Goal: Information Seeking & Learning: Learn about a topic

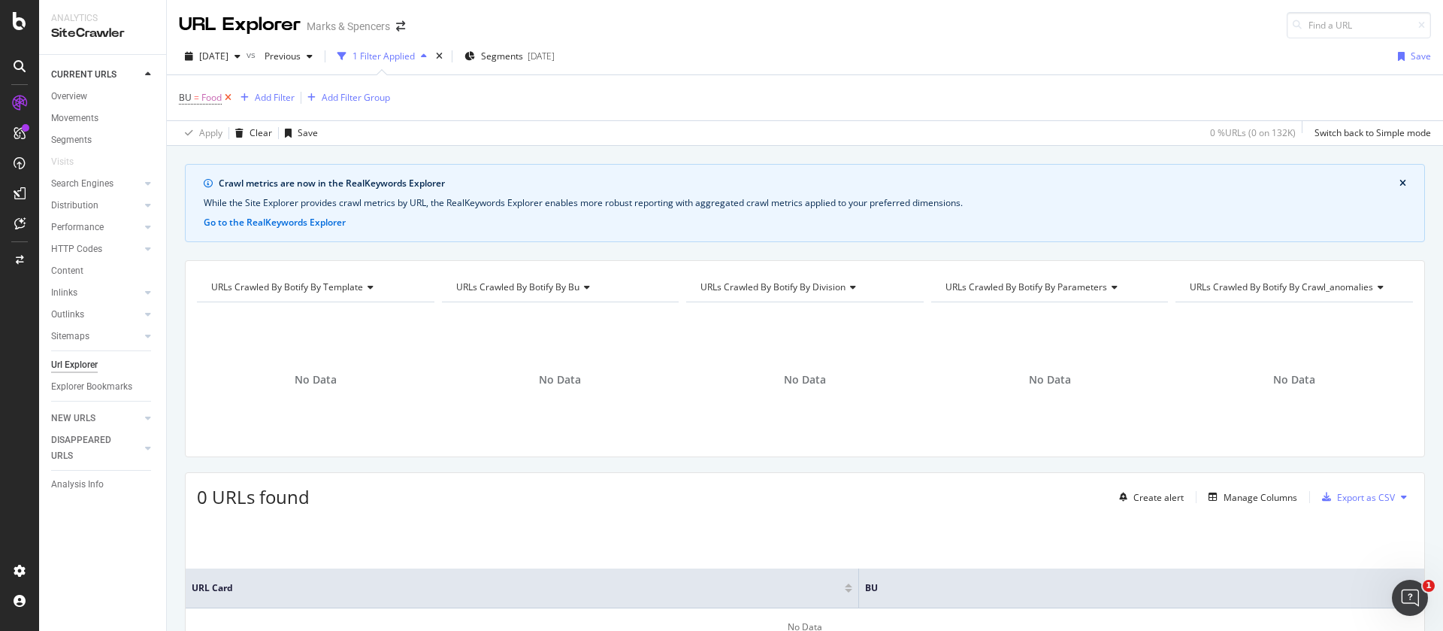
click at [229, 95] on icon at bounding box center [228, 97] width 13 height 15
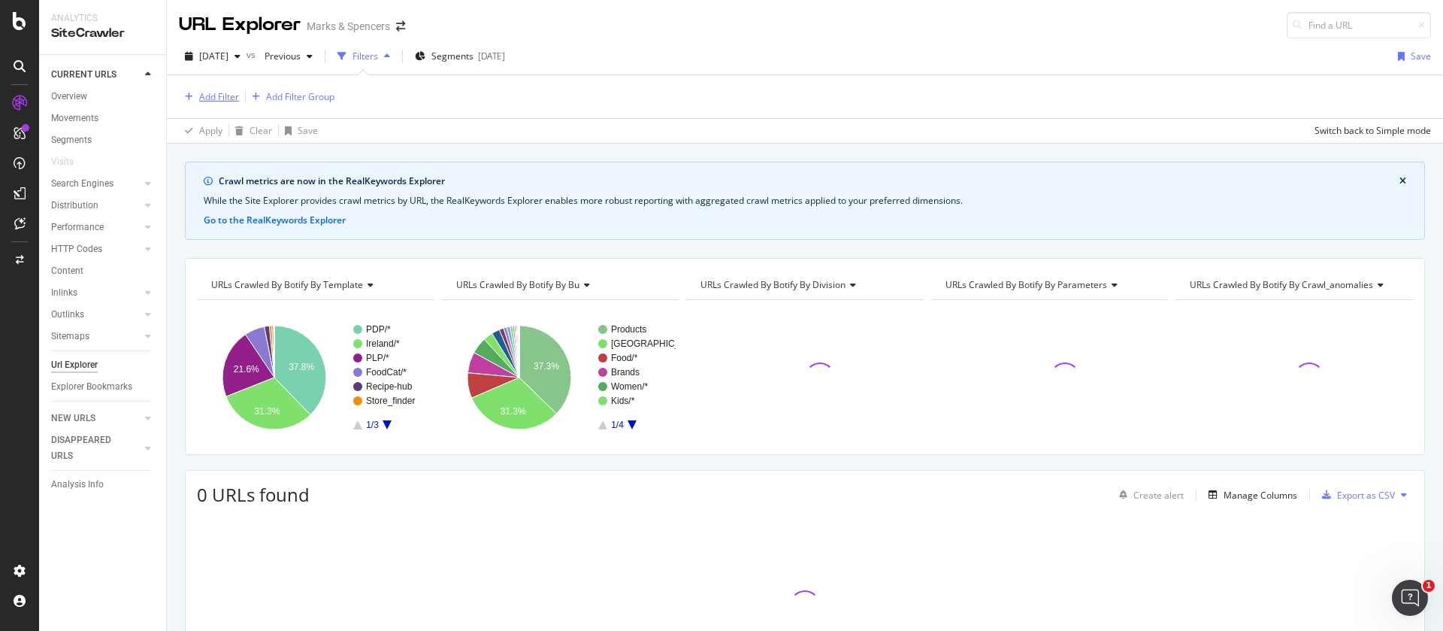
click at [204, 92] on div "Add Filter" at bounding box center [219, 96] width 40 height 13
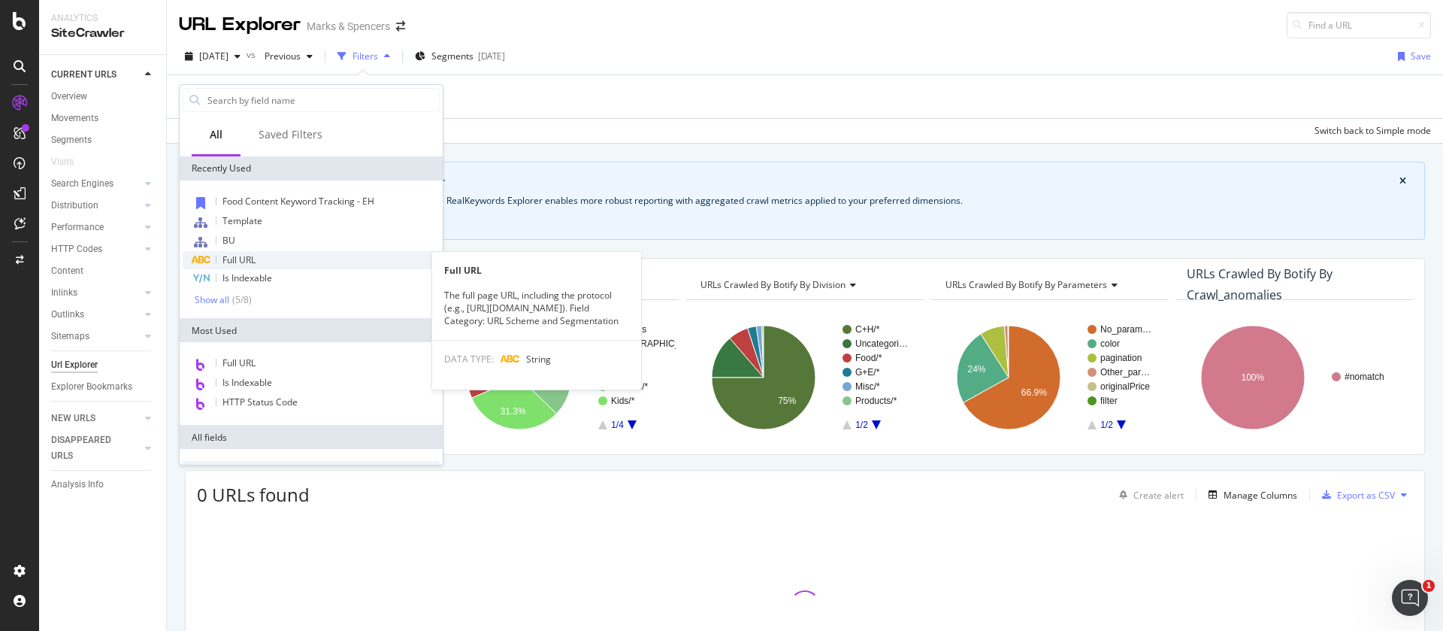
click at [252, 259] on span "Full URL" at bounding box center [239, 259] width 33 height 13
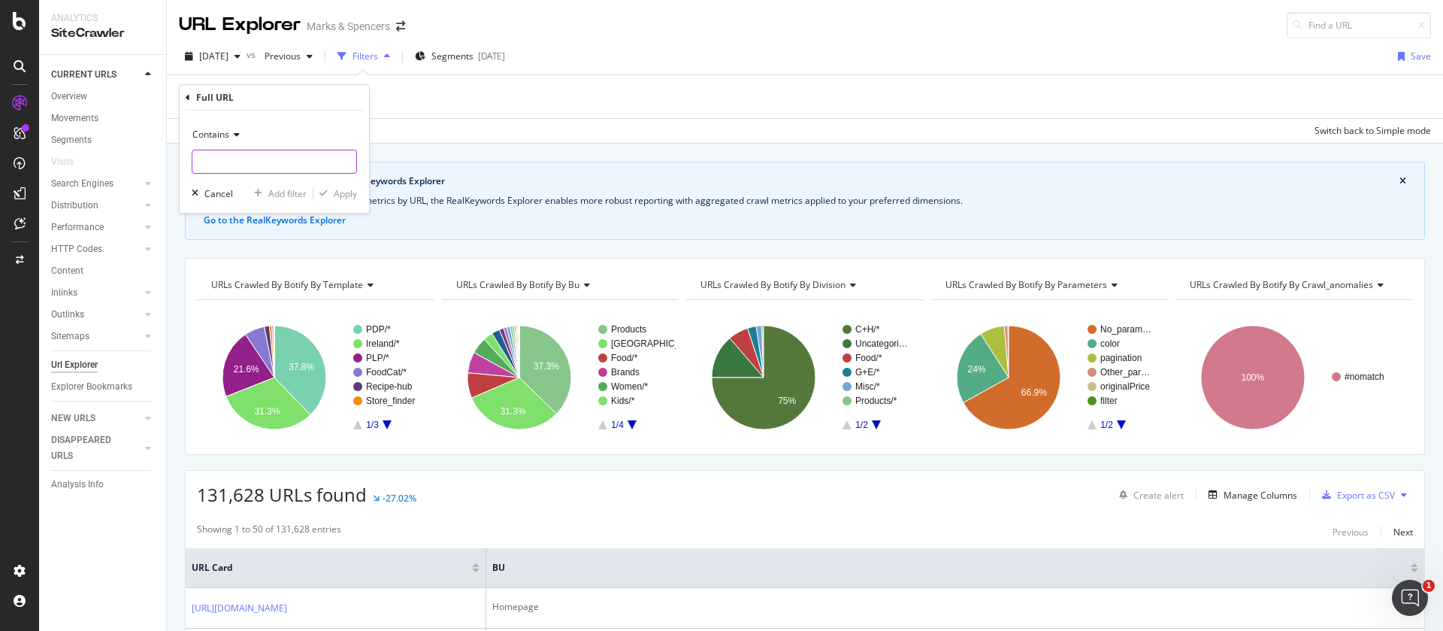
click at [241, 156] on input "text" at bounding box center [274, 162] width 164 height 24
click at [202, 159] on input "/christmas" at bounding box center [263, 162] width 142 height 24
type input "christmas"
click at [341, 192] on div "Apply" at bounding box center [345, 193] width 23 height 13
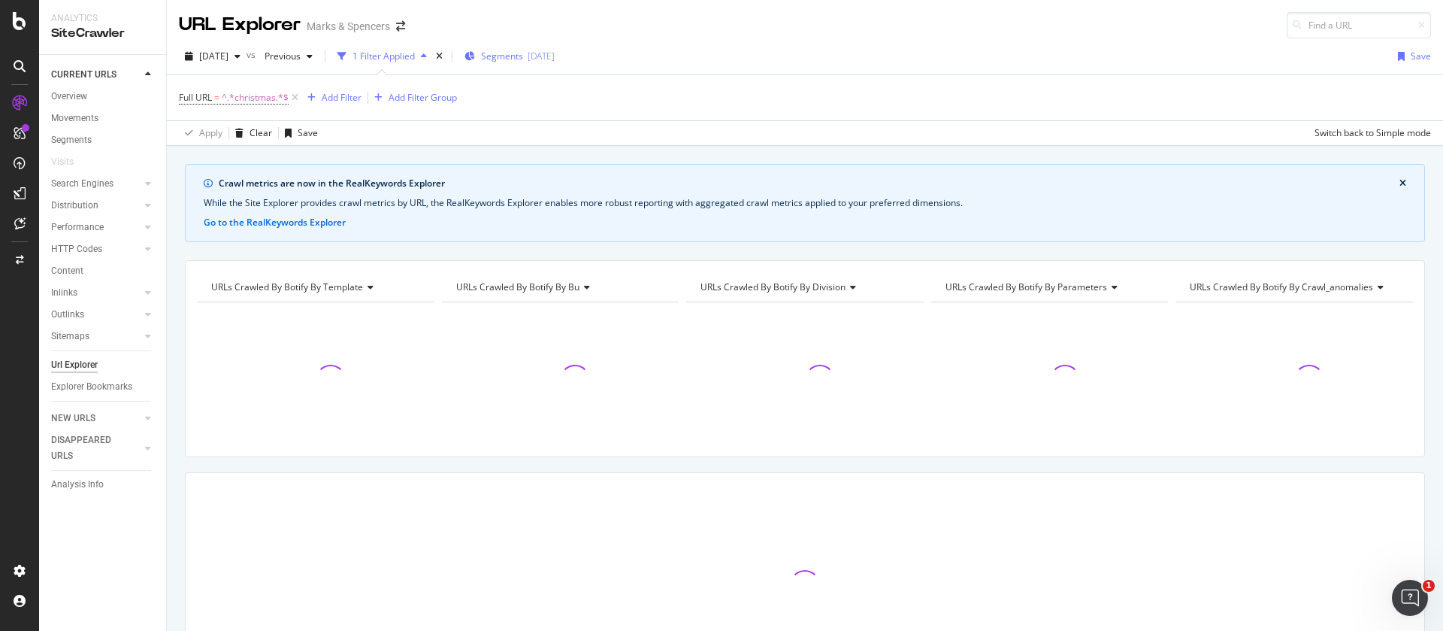
click at [519, 56] on span "Segments" at bounding box center [502, 56] width 42 height 13
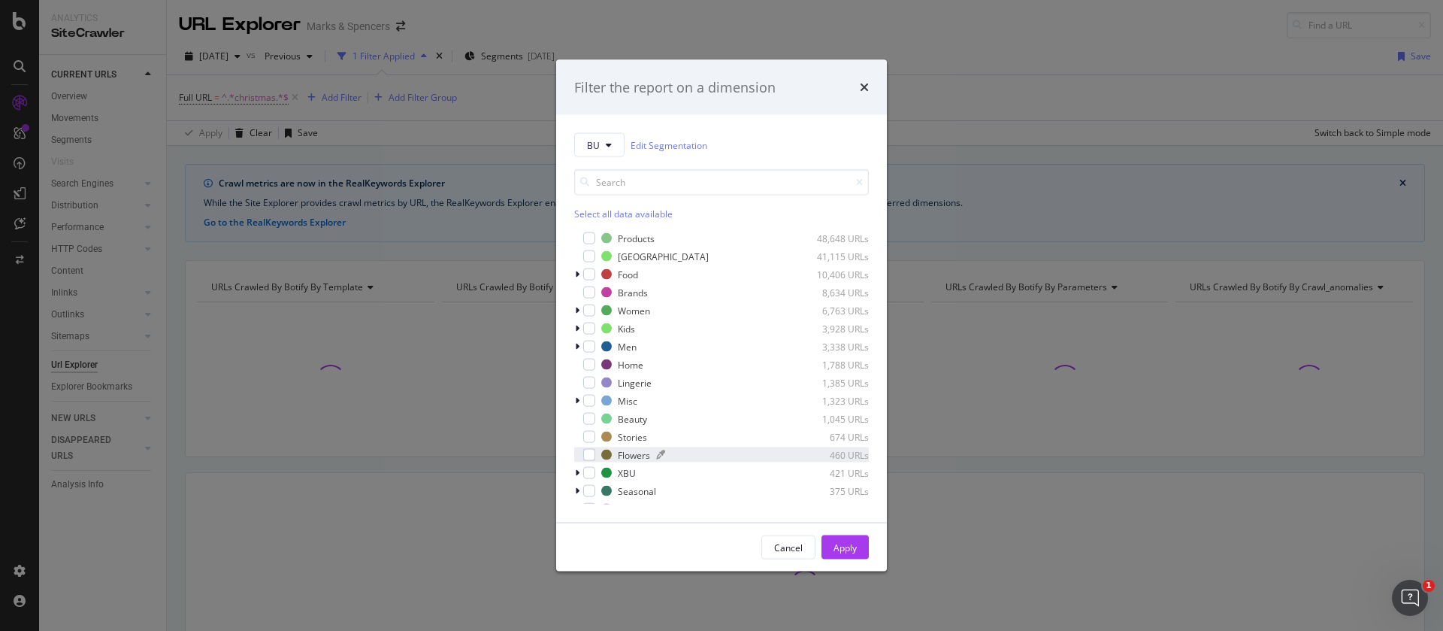
click at [634, 455] on div "Flowers" at bounding box center [634, 454] width 32 height 13
click at [859, 546] on button "Apply" at bounding box center [845, 547] width 47 height 24
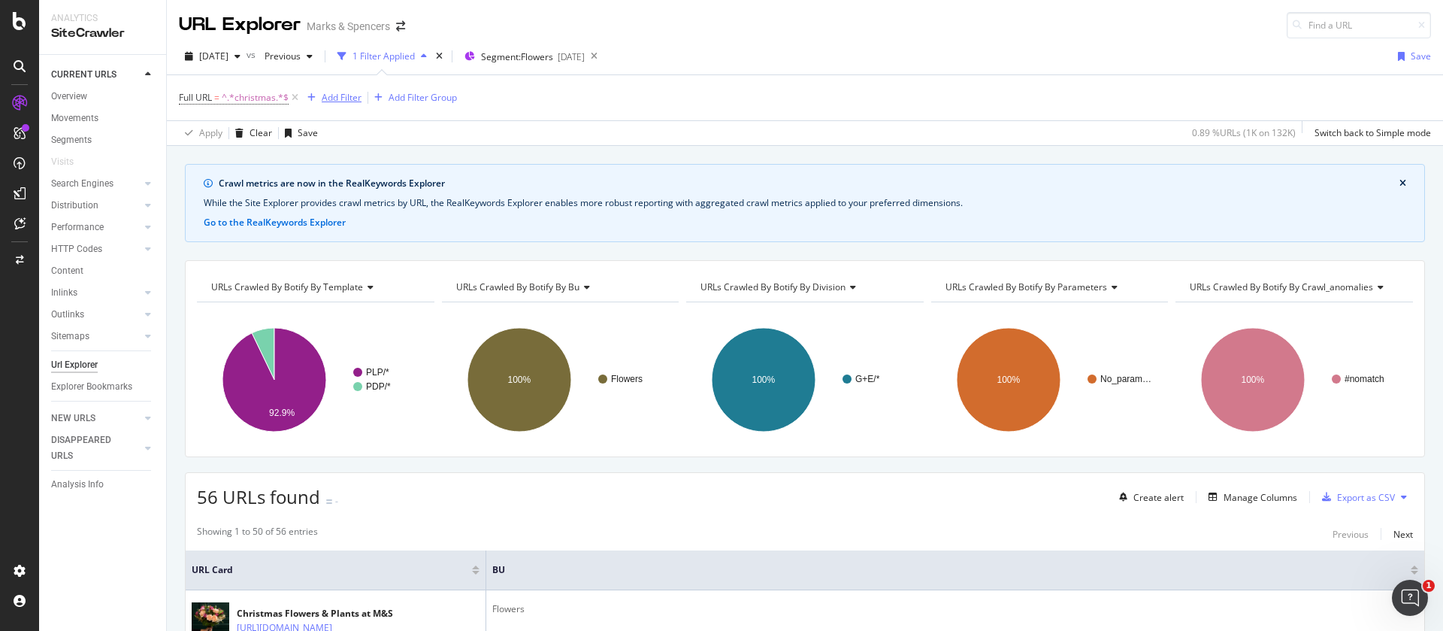
click at [356, 101] on div "Add Filter" at bounding box center [342, 97] width 40 height 13
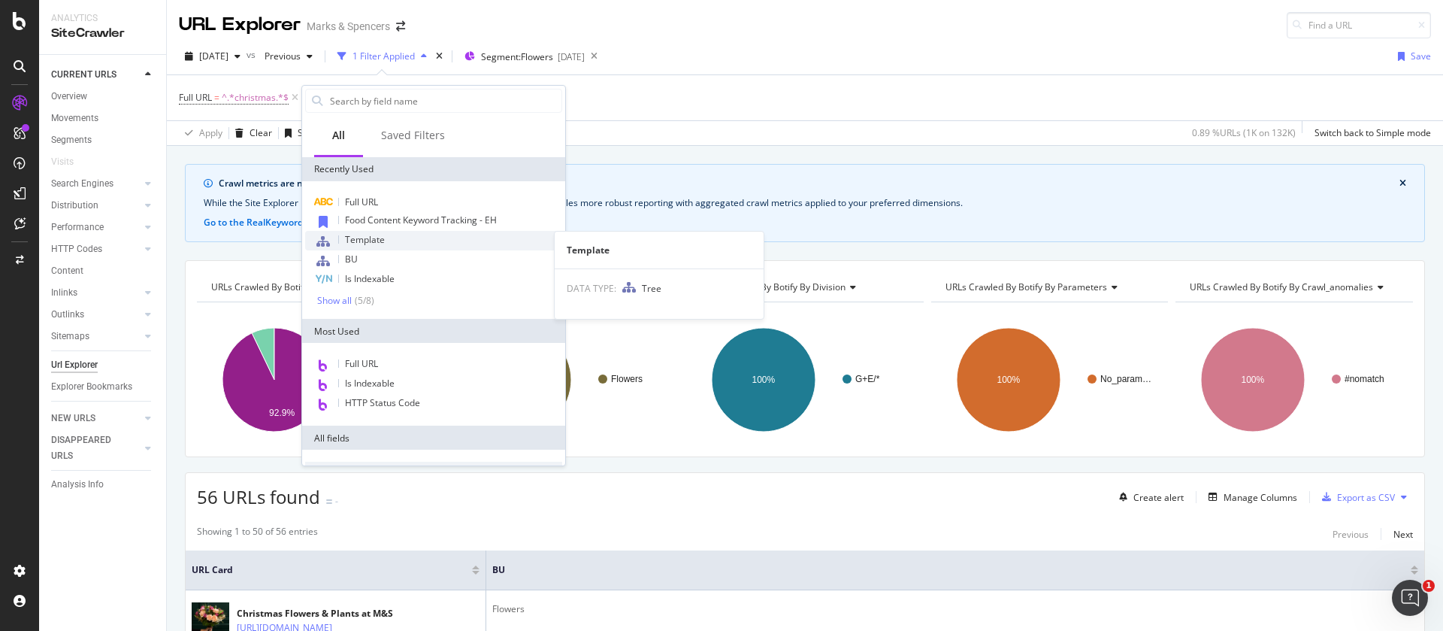
click at [368, 234] on span "Template" at bounding box center [365, 239] width 40 height 13
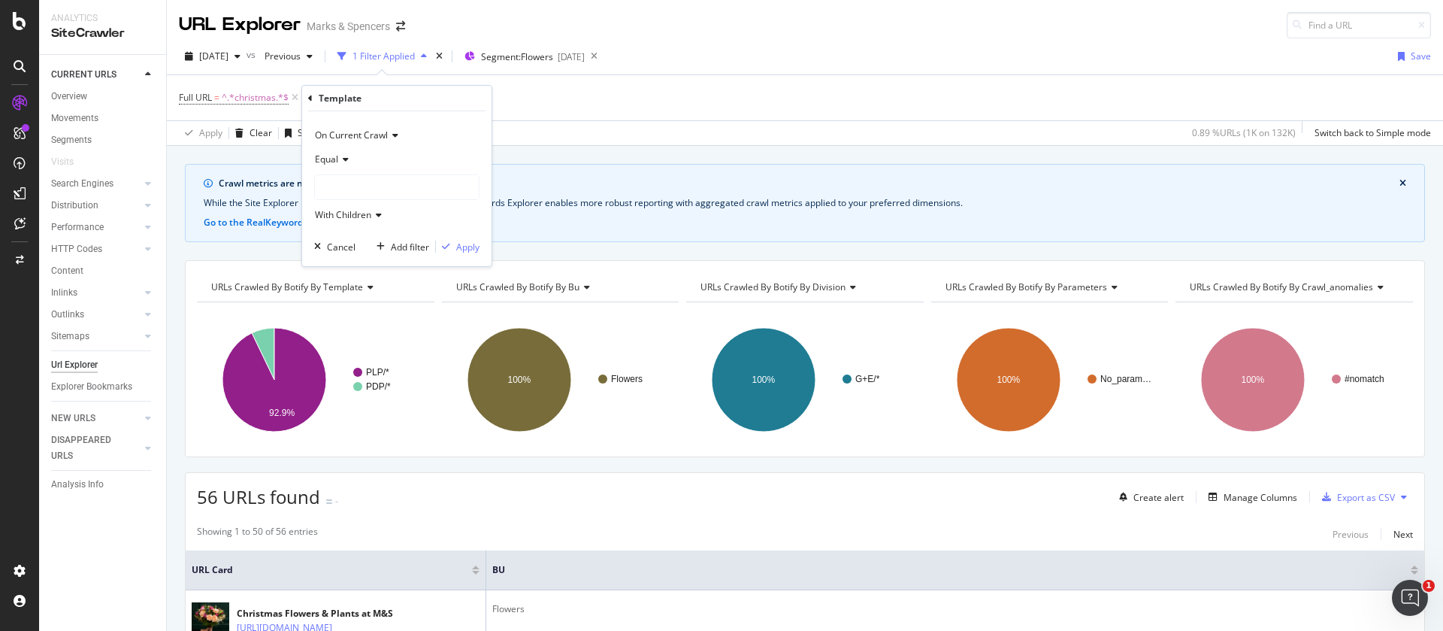
click at [351, 182] on div at bounding box center [397, 187] width 164 height 24
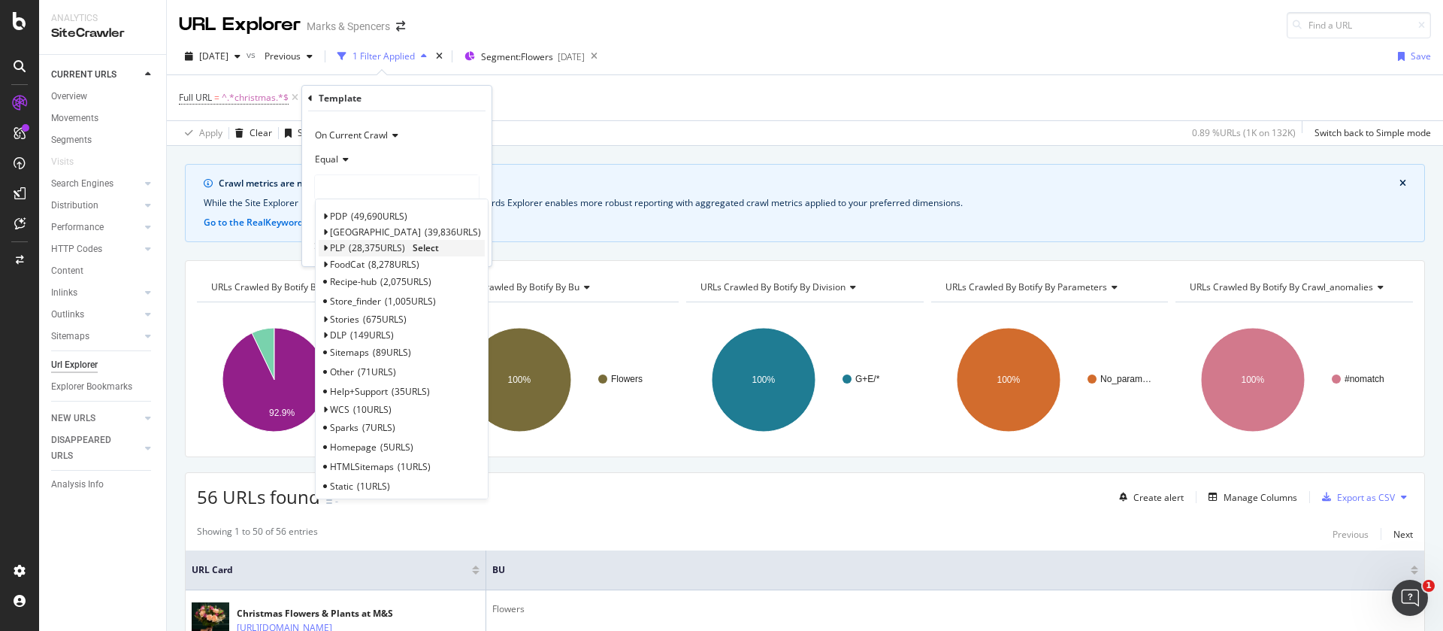
click at [425, 247] on span "Select" at bounding box center [426, 247] width 26 height 13
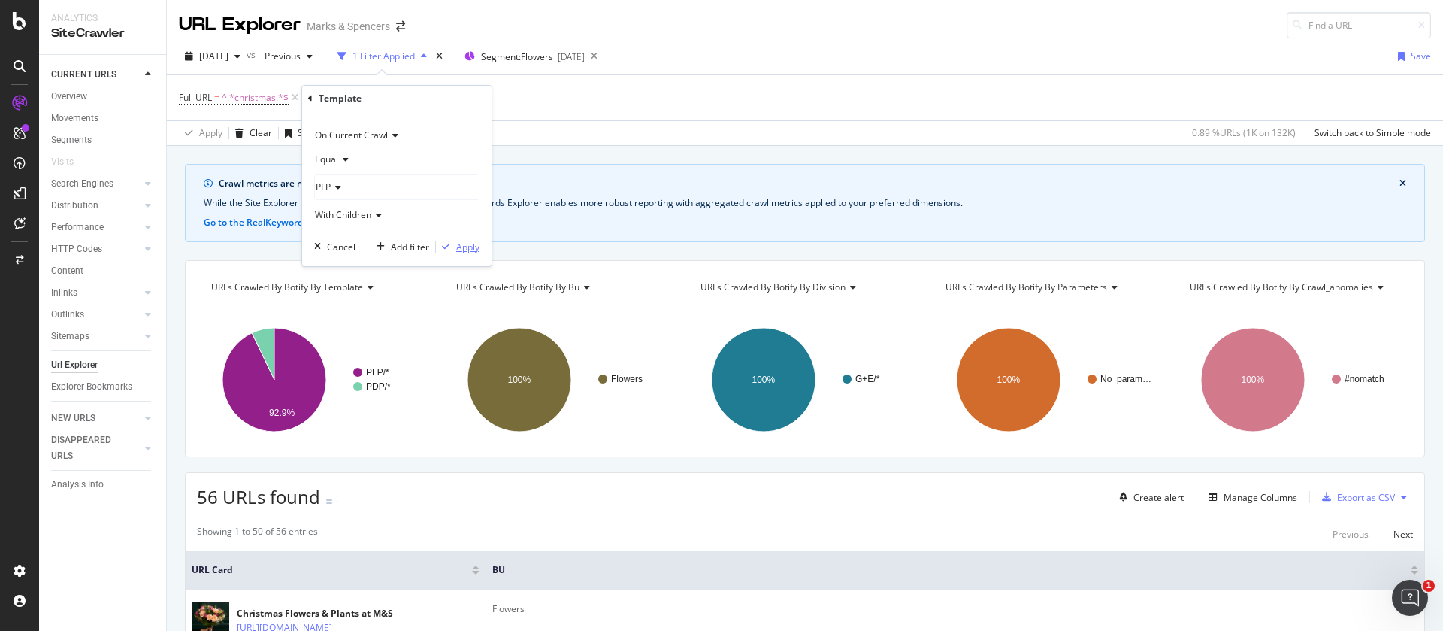
click at [467, 247] on div "Apply" at bounding box center [467, 247] width 23 height 13
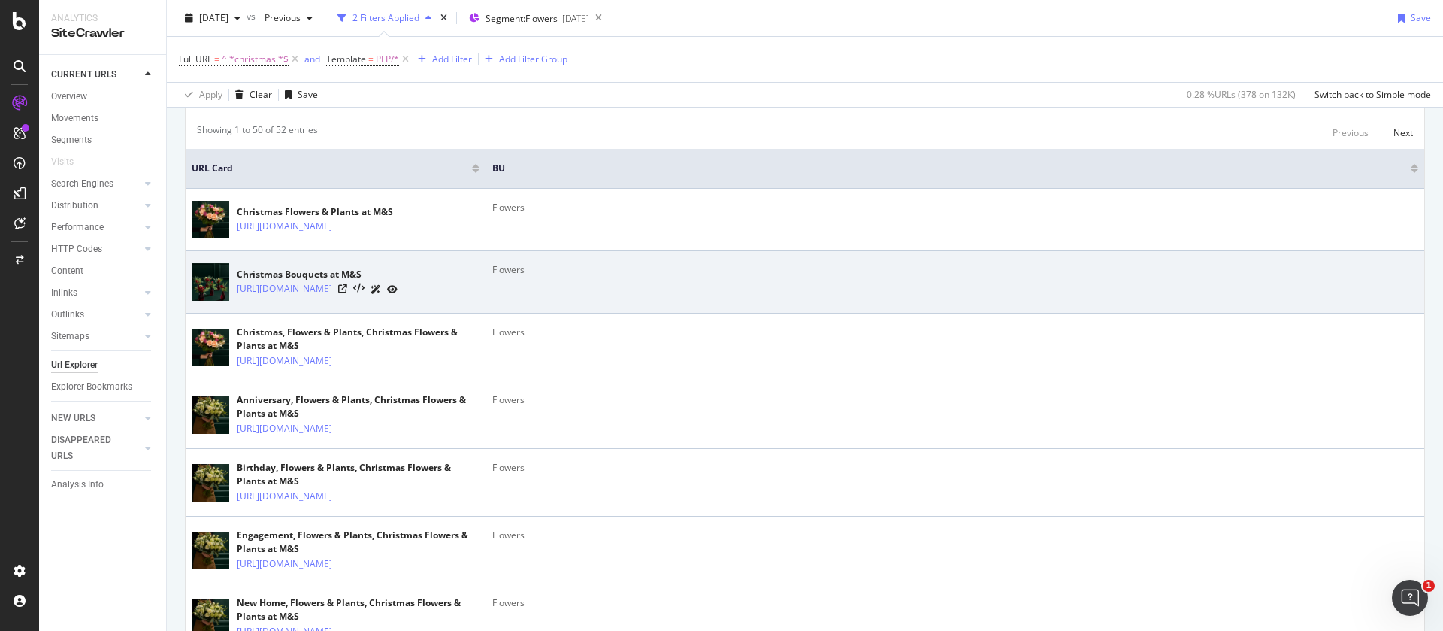
scroll to position [451, 0]
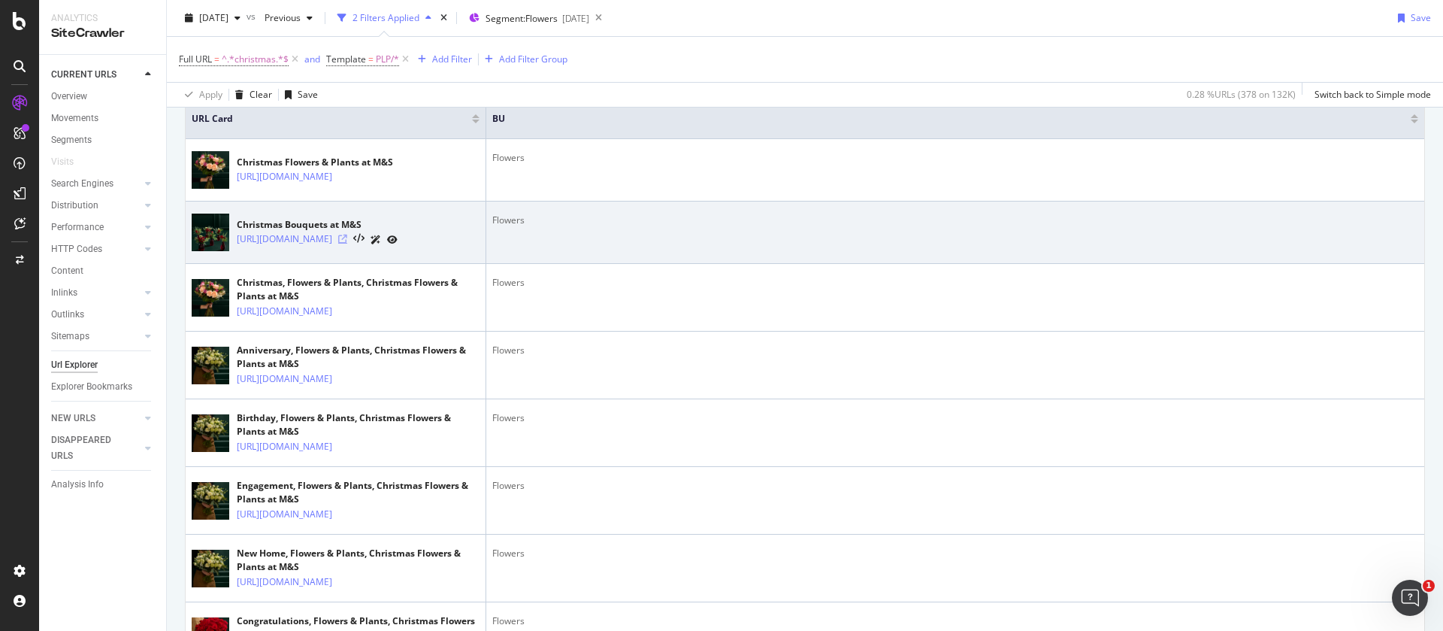
click at [347, 244] on icon at bounding box center [342, 239] width 9 height 9
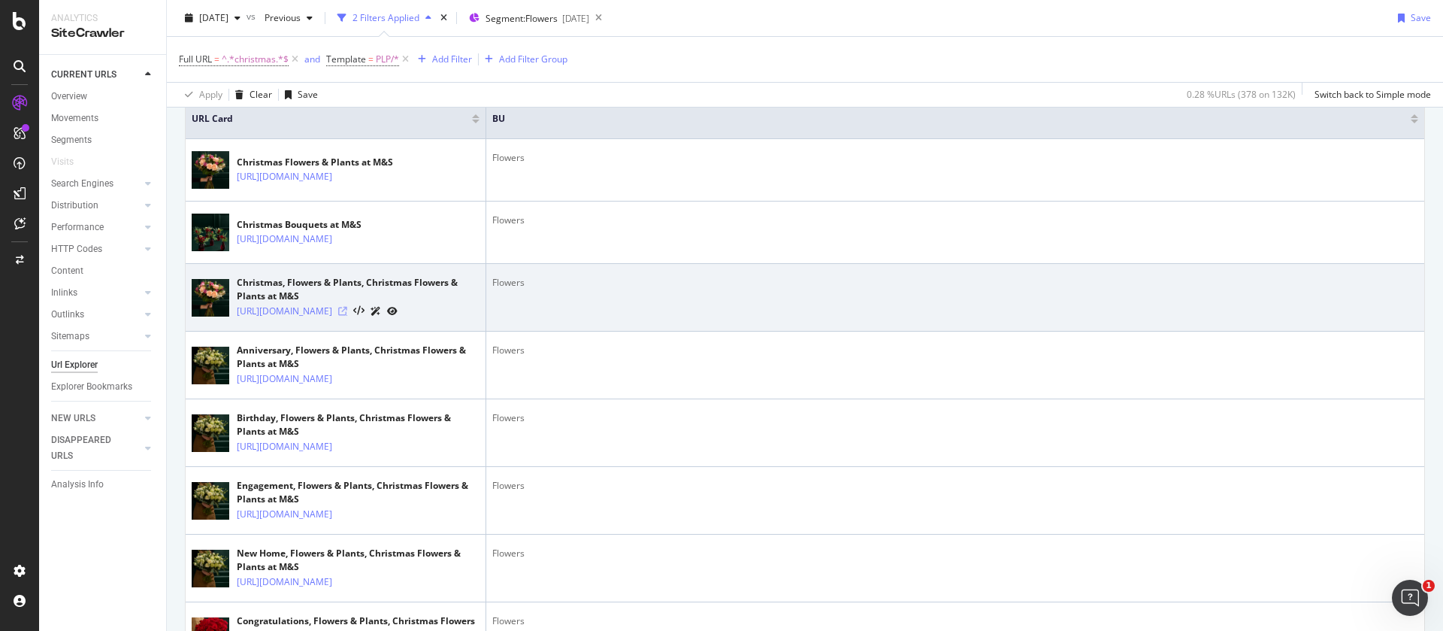
click at [347, 316] on icon at bounding box center [342, 311] width 9 height 9
drag, startPoint x: 435, startPoint y: 392, endPoint x: 360, endPoint y: 368, distance: 78.2
click at [332, 319] on link "[URL][DOMAIN_NAME]" at bounding box center [284, 311] width 95 height 15
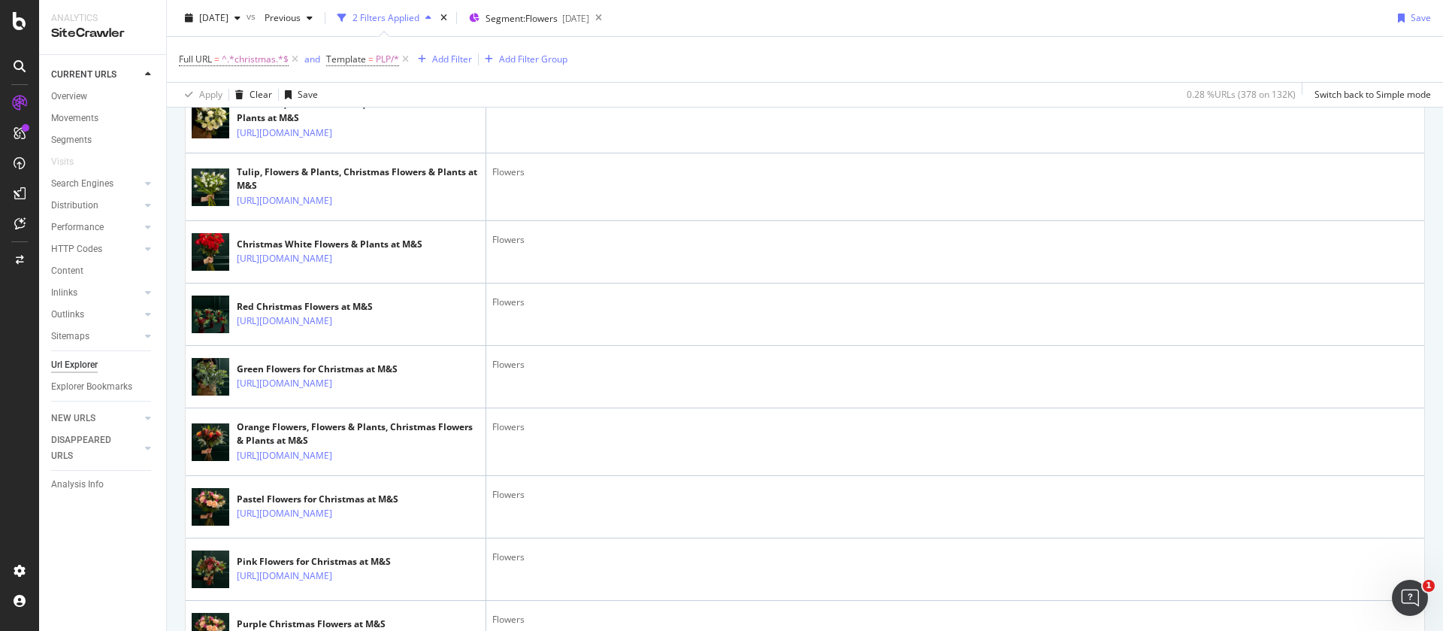
scroll to position [1601, 0]
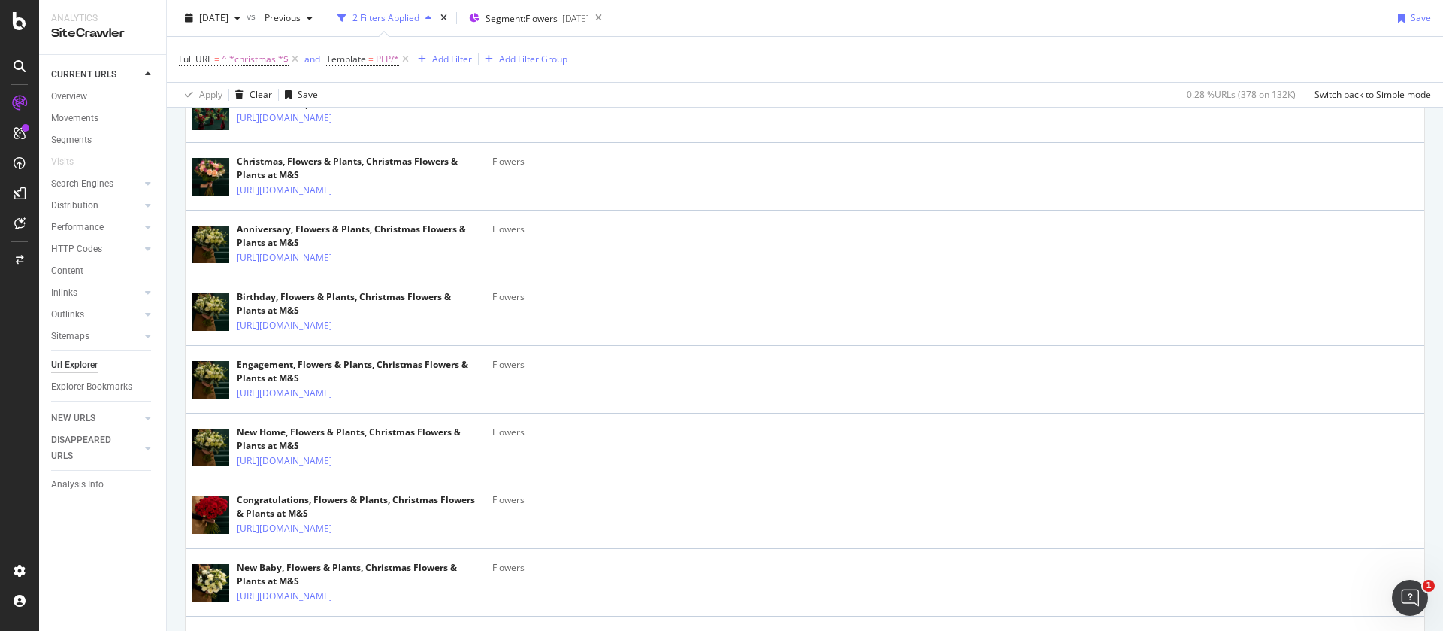
scroll to position [361, 0]
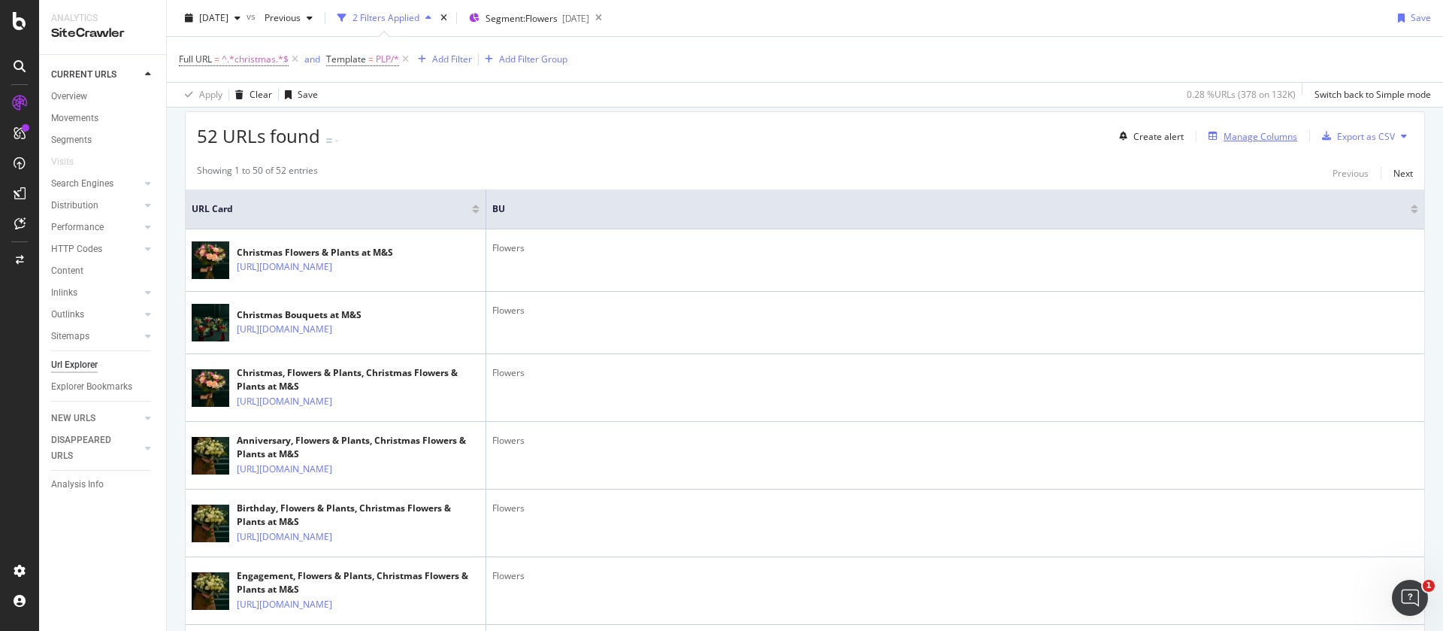
click at [1233, 138] on div "Manage Columns" at bounding box center [1261, 136] width 74 height 13
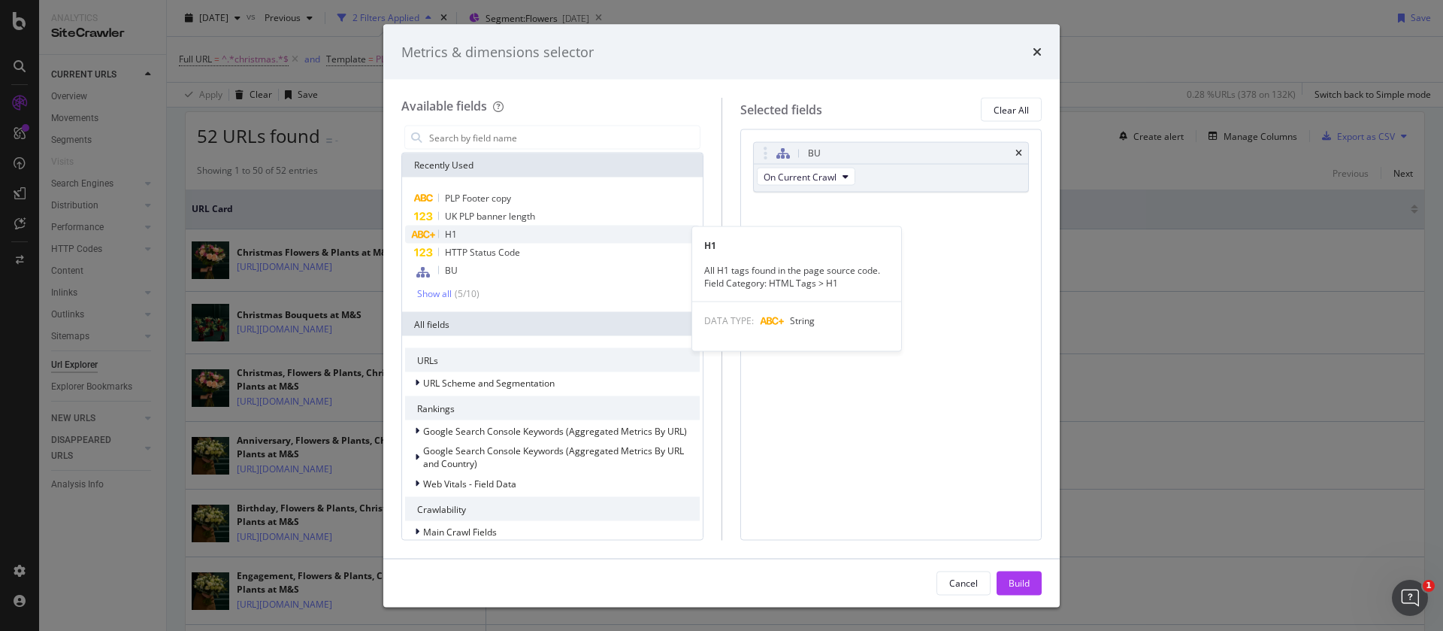
click at [464, 236] on div "H1" at bounding box center [552, 235] width 295 height 18
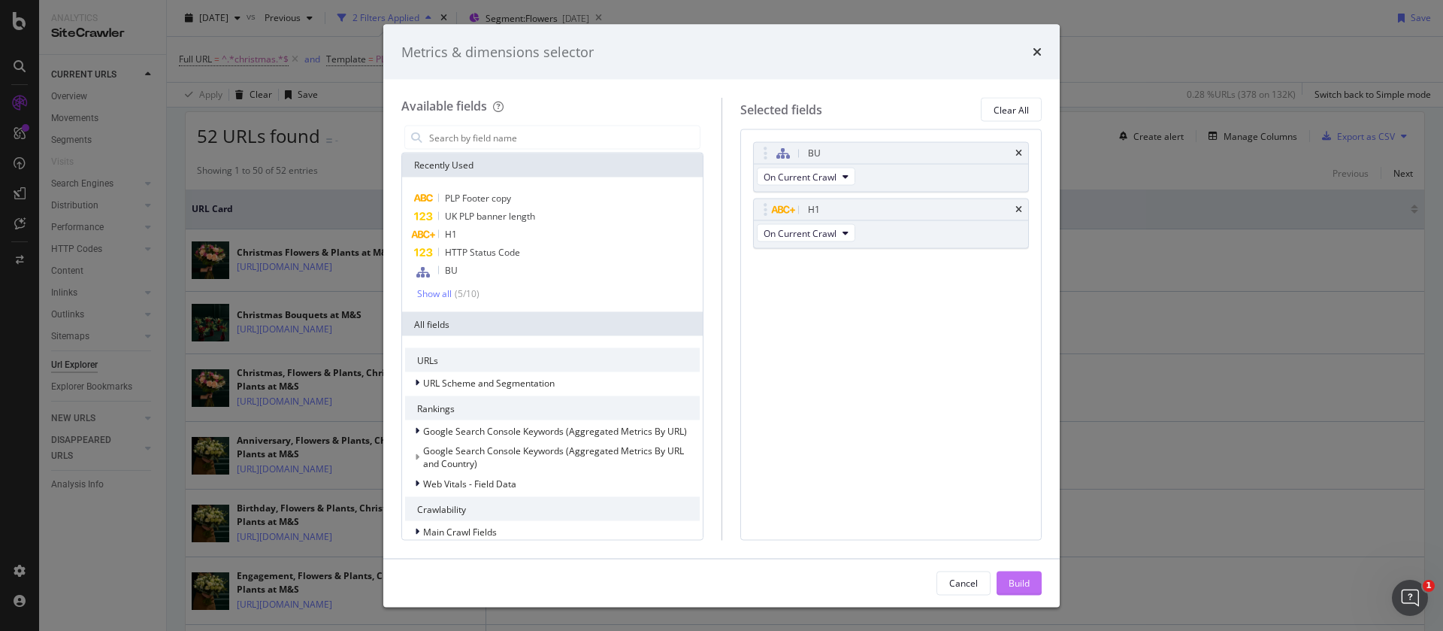
click at [1019, 587] on div "Build" at bounding box center [1019, 582] width 21 height 13
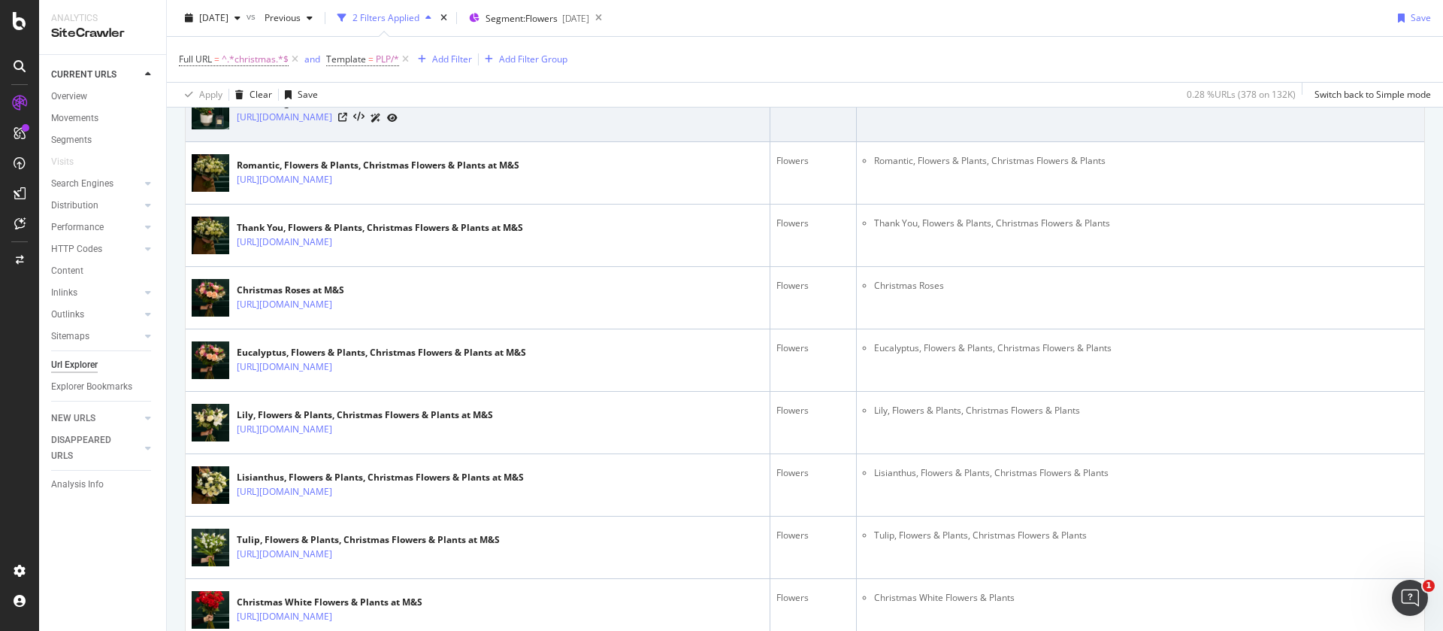
scroll to position [1247, 0]
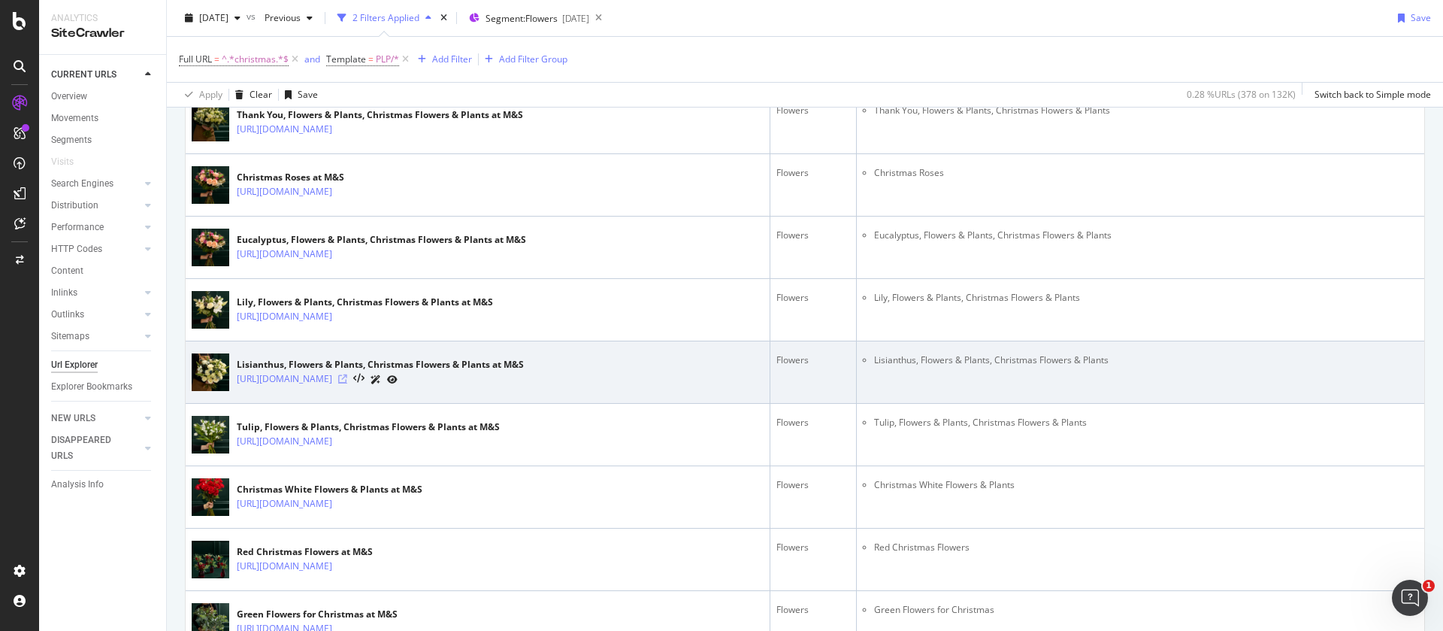
click at [347, 380] on icon at bounding box center [342, 378] width 9 height 9
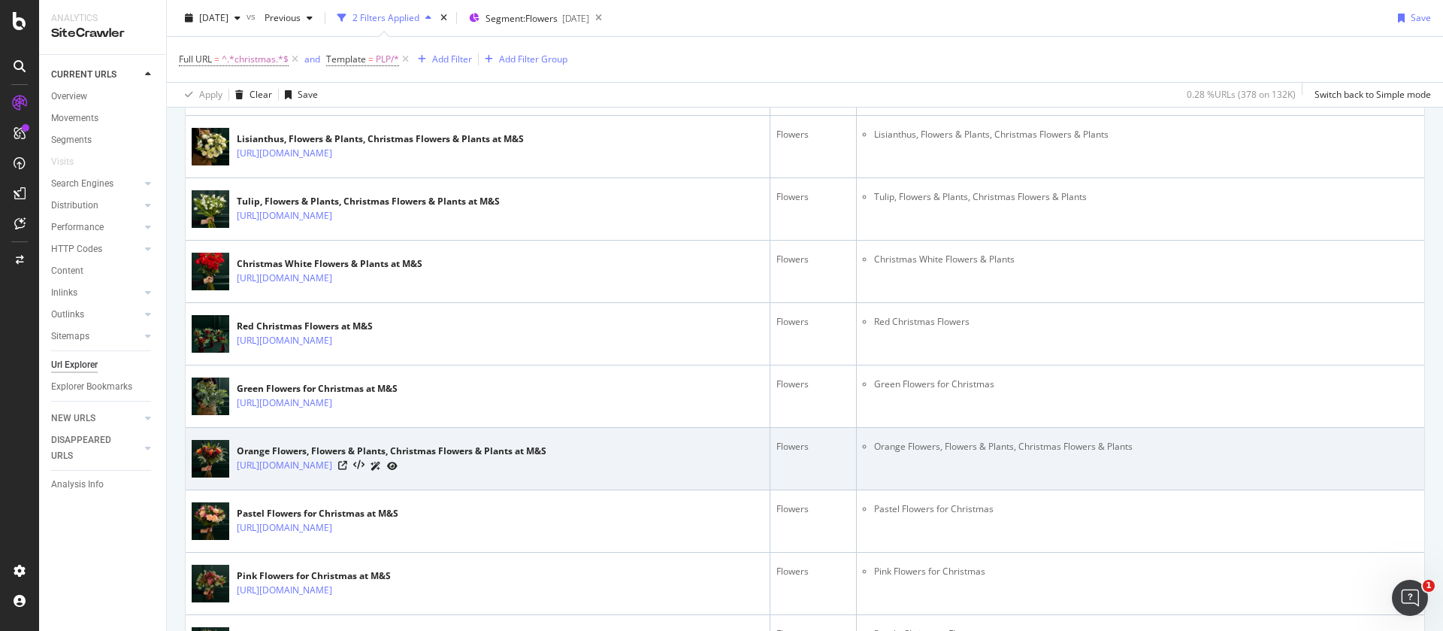
scroll to position [1586, 0]
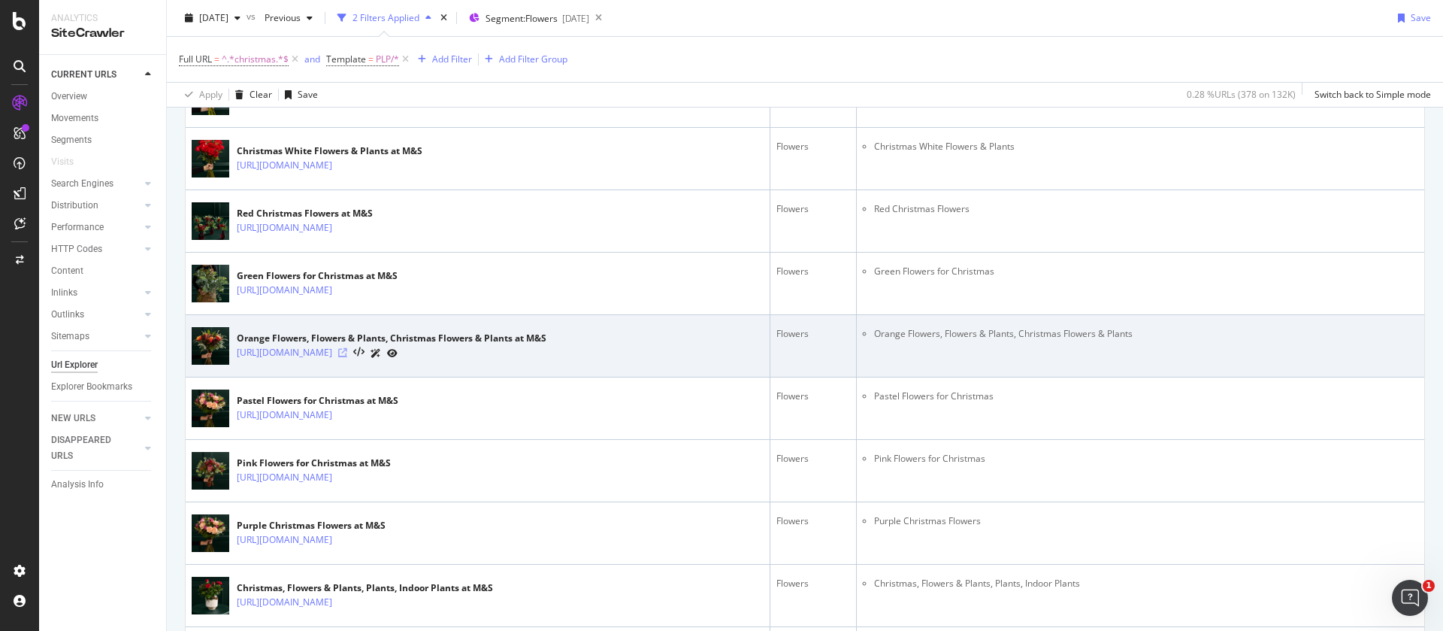
click at [347, 350] on icon at bounding box center [342, 352] width 9 height 9
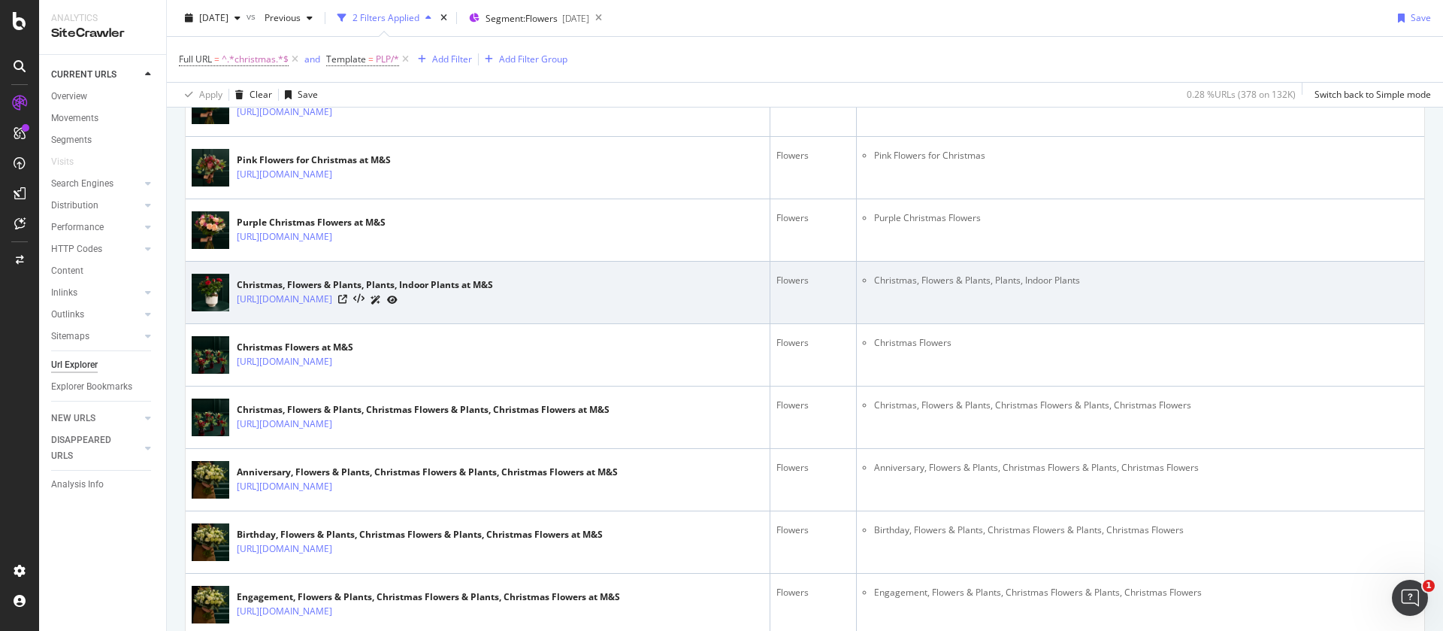
scroll to position [1924, 0]
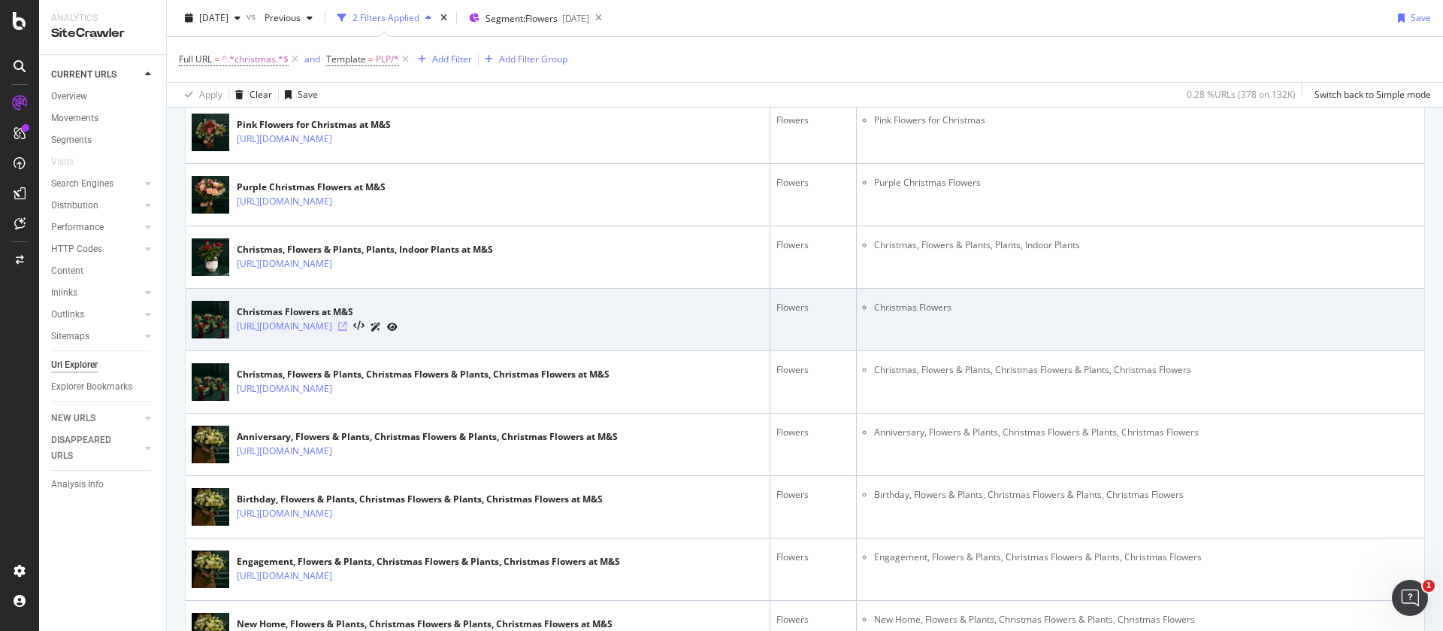
click at [347, 324] on icon at bounding box center [342, 326] width 9 height 9
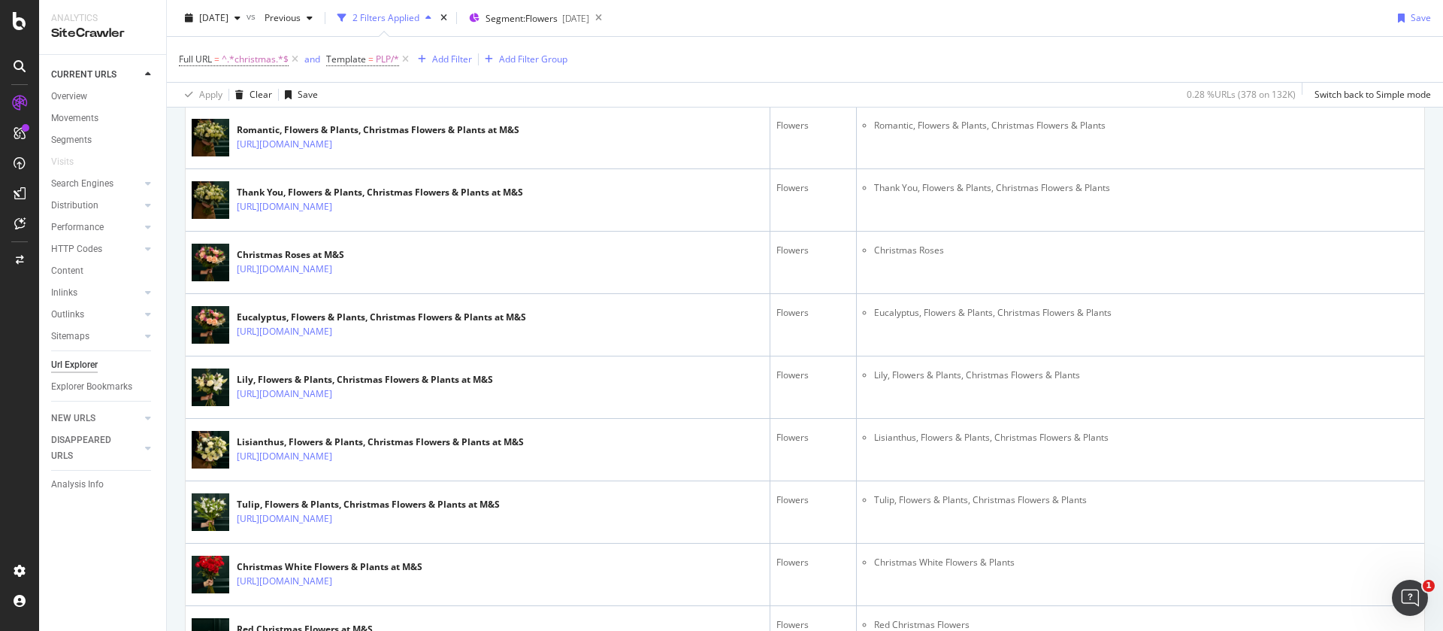
scroll to position [1134, 0]
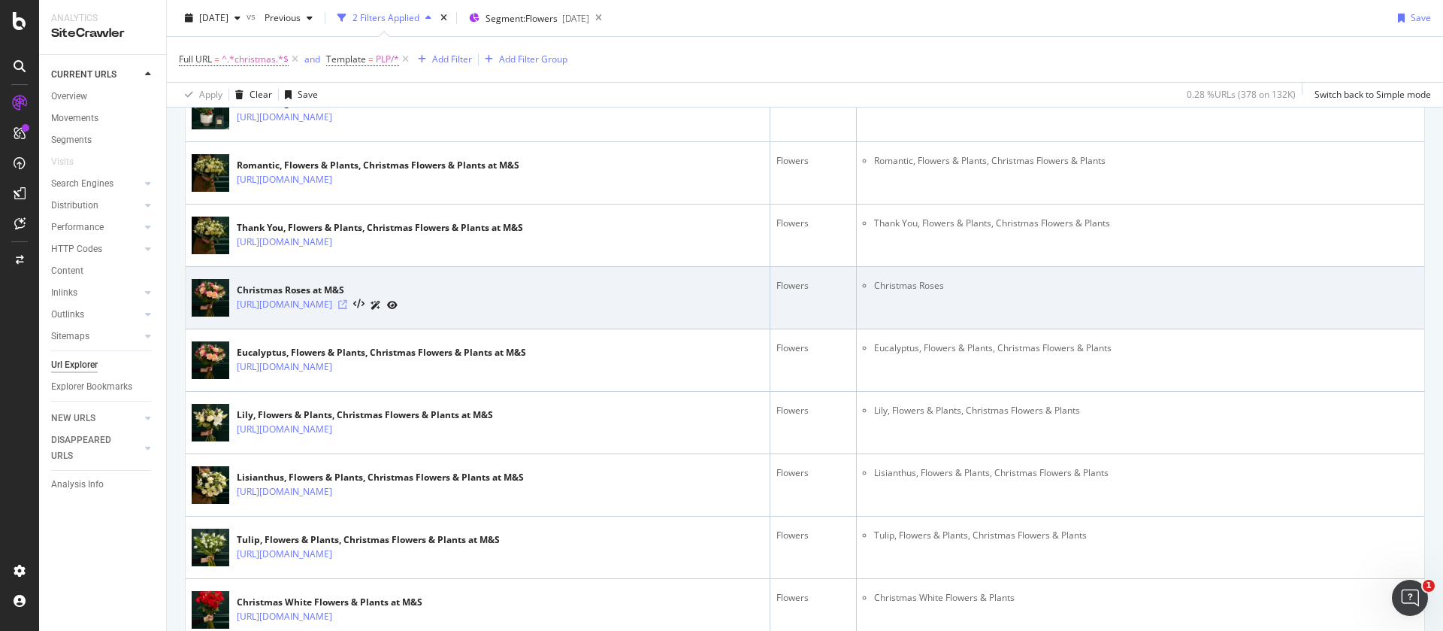
click at [347, 304] on icon at bounding box center [342, 304] width 9 height 9
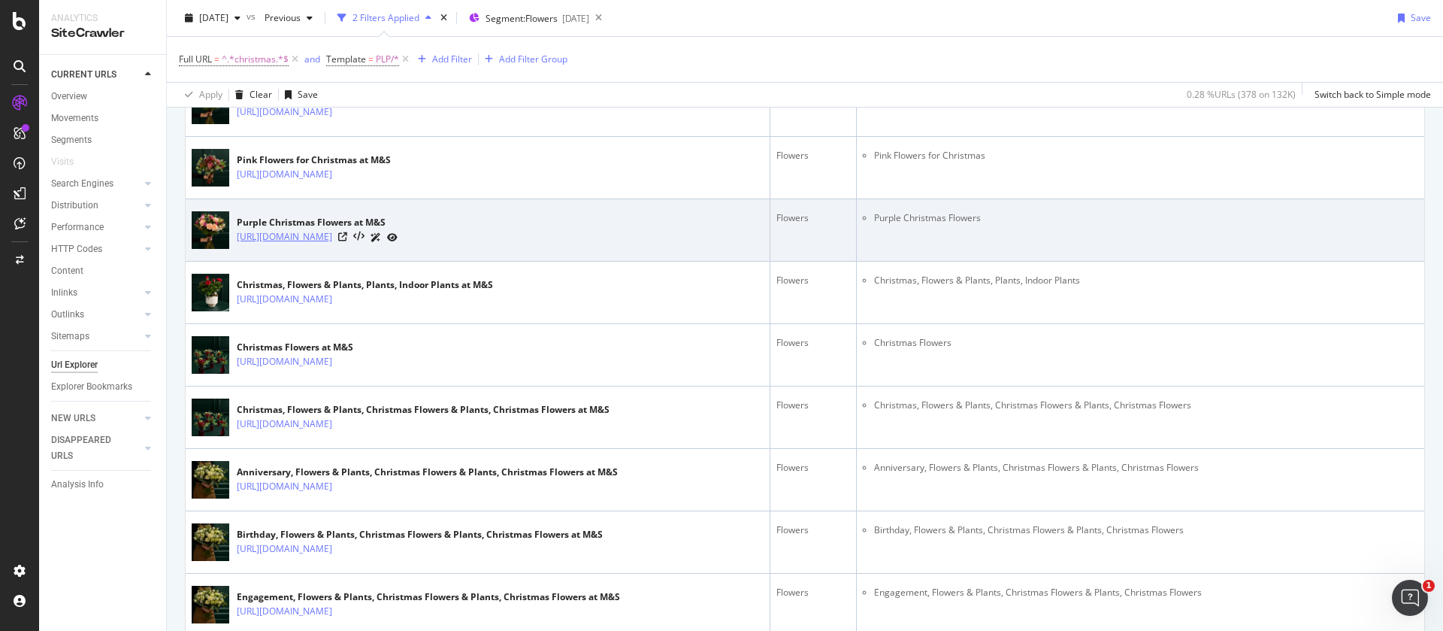
scroll to position [1924, 0]
